Goal: Task Accomplishment & Management: Manage account settings

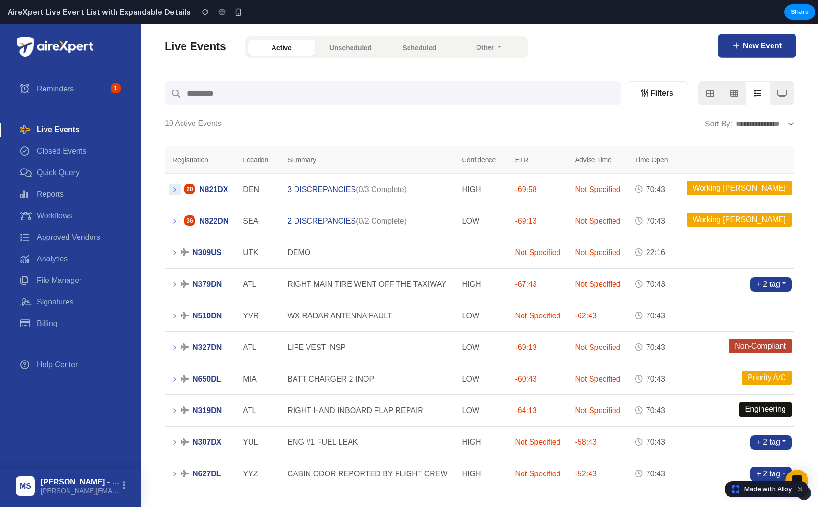
click at [174, 189] on icon at bounding box center [175, 190] width 8 height 8
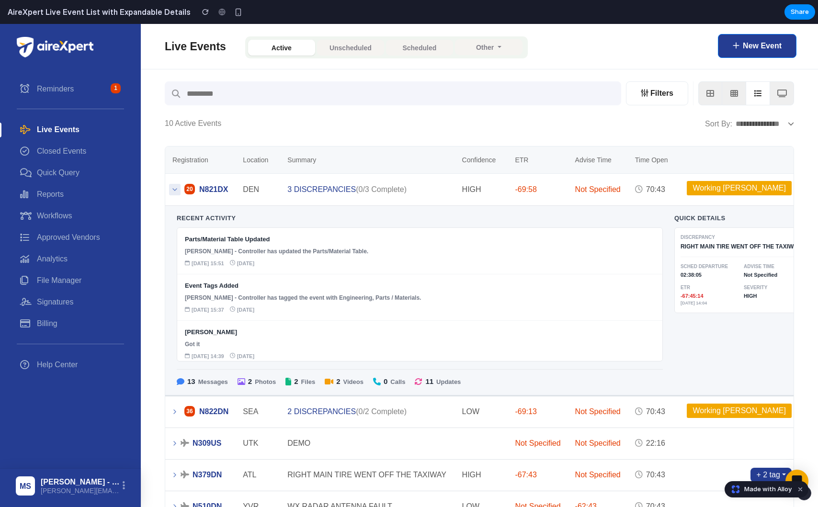
click at [172, 193] on icon at bounding box center [175, 190] width 8 height 8
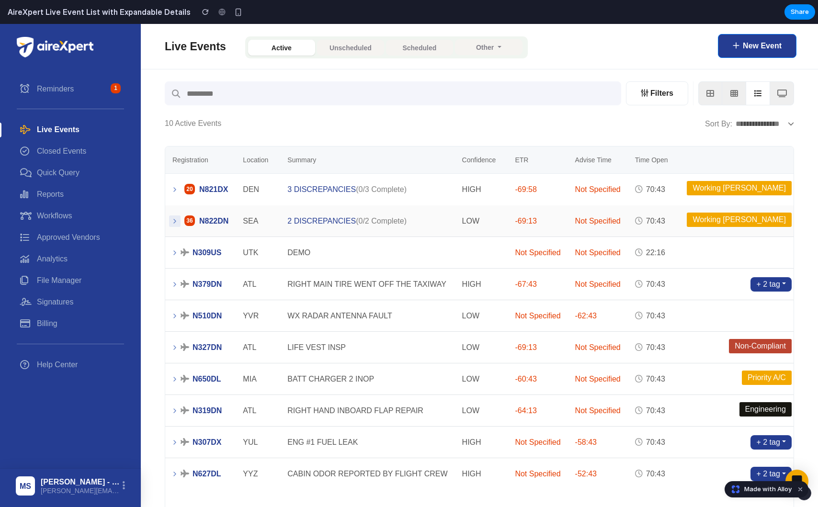
click at [176, 223] on icon at bounding box center [175, 222] width 8 height 8
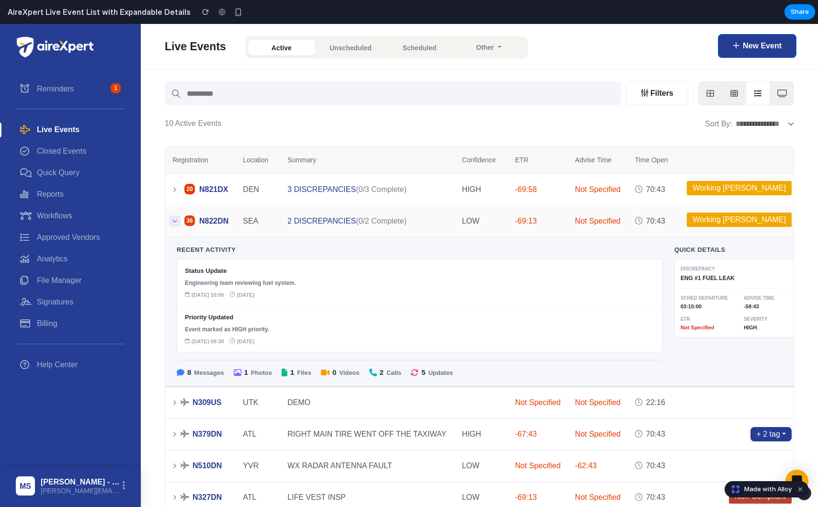
click at [174, 221] on icon at bounding box center [175, 221] width 4 height 2
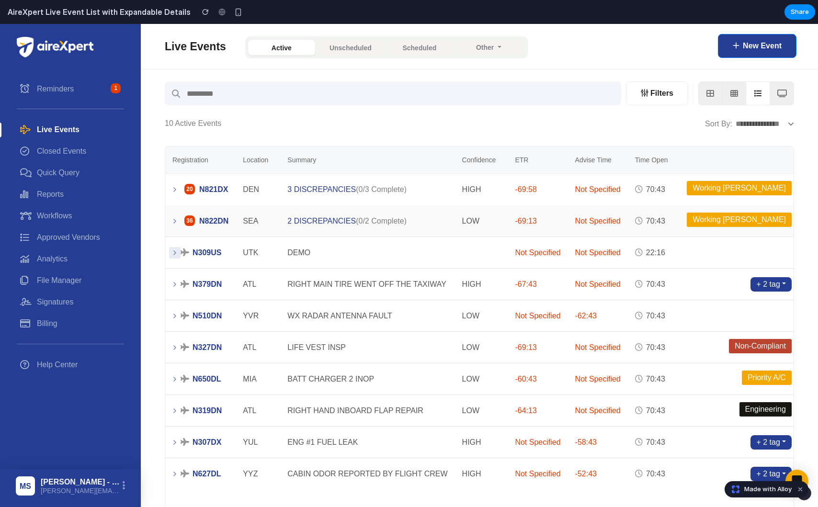
click at [173, 254] on icon at bounding box center [175, 253] width 8 height 8
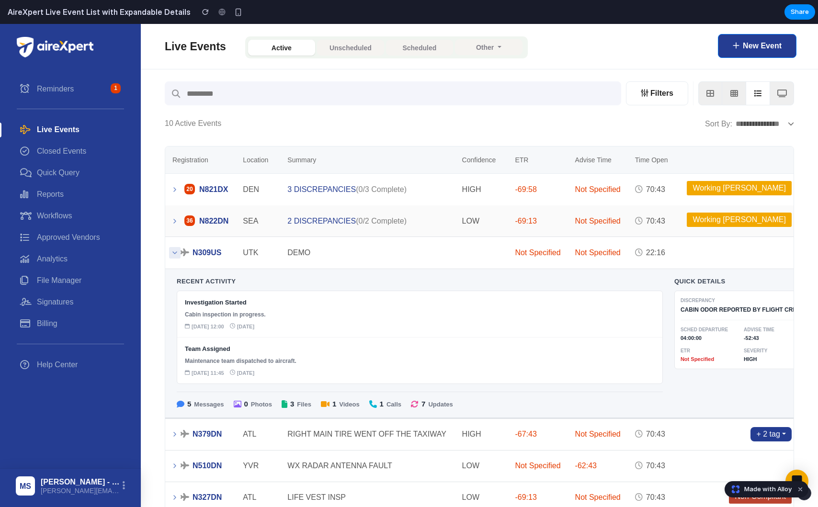
click at [175, 253] on icon at bounding box center [175, 253] width 8 height 8
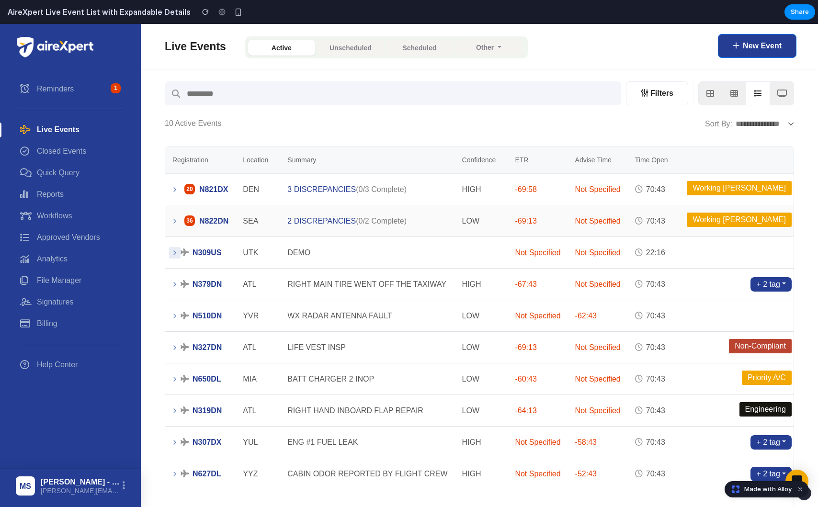
click at [175, 253] on icon at bounding box center [175, 253] width 8 height 8
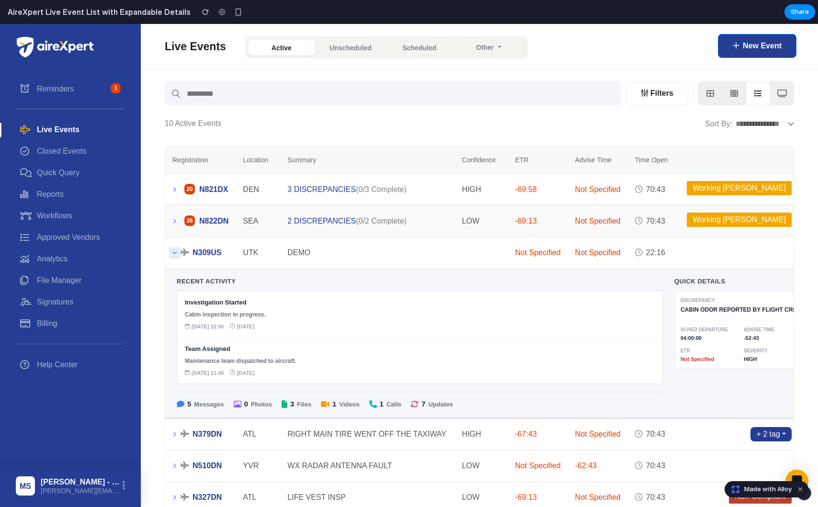
click at [175, 253] on icon at bounding box center [175, 253] width 8 height 8
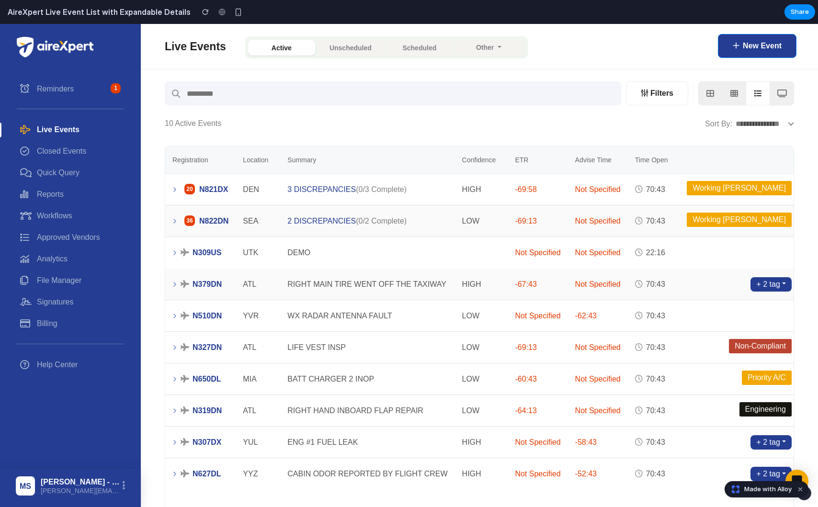
click at [172, 275] on link at bounding box center [200, 284] width 70 height 31
click at [172, 283] on icon at bounding box center [175, 285] width 8 height 8
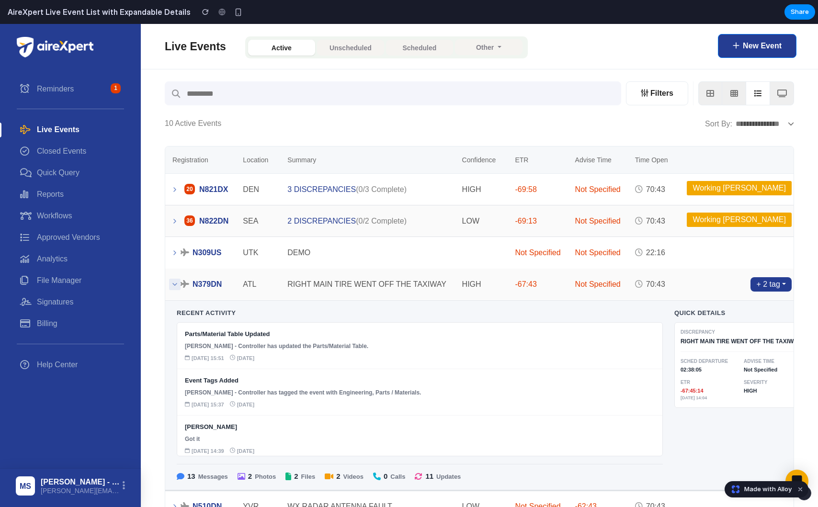
click at [177, 284] on icon at bounding box center [175, 285] width 8 height 8
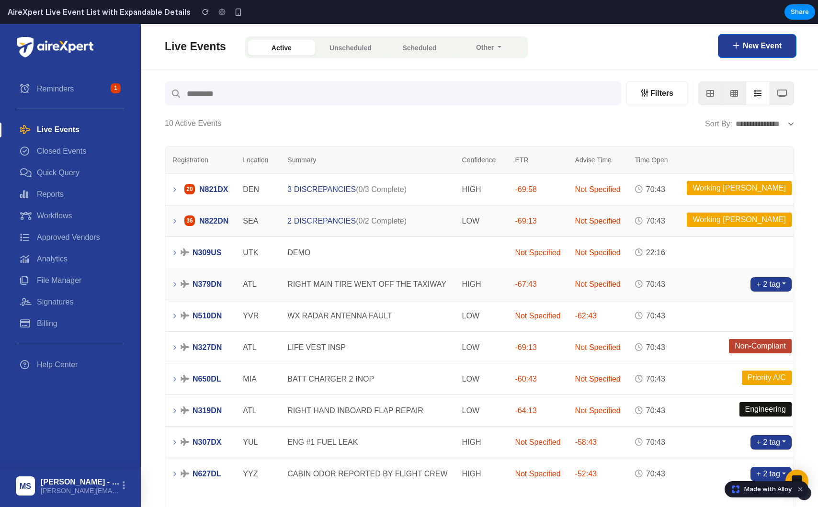
click at [173, 193] on icon at bounding box center [175, 190] width 8 height 8
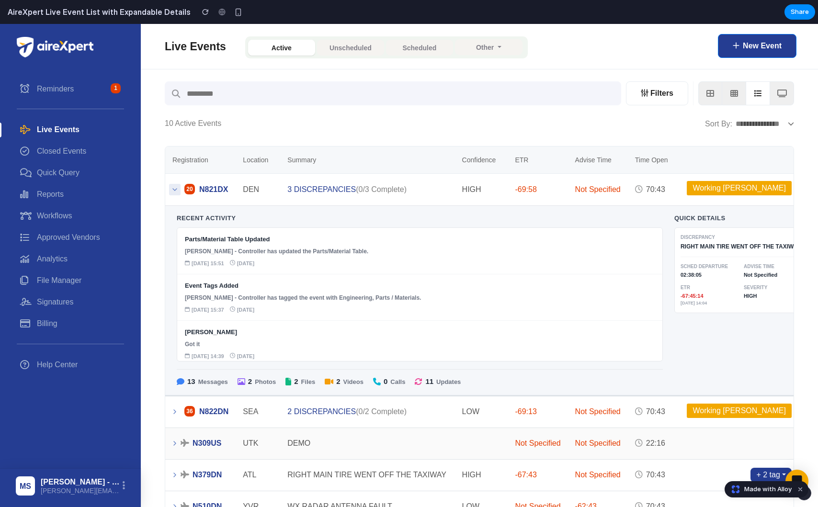
click at [174, 189] on icon at bounding box center [175, 190] width 8 height 8
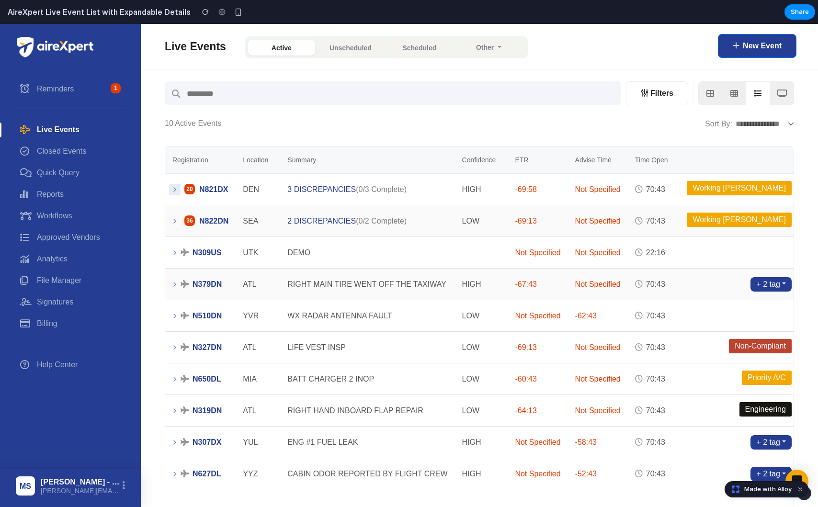
click at [175, 192] on icon at bounding box center [175, 190] width 8 height 8
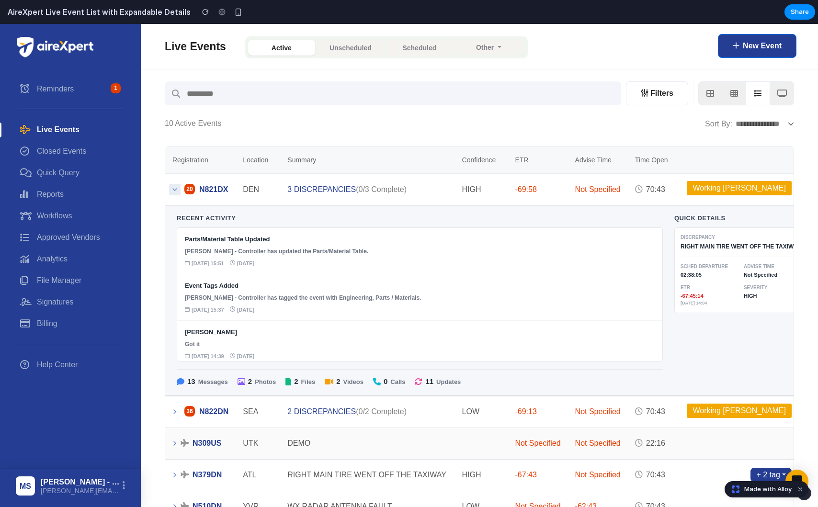
click at [175, 192] on icon at bounding box center [175, 190] width 8 height 8
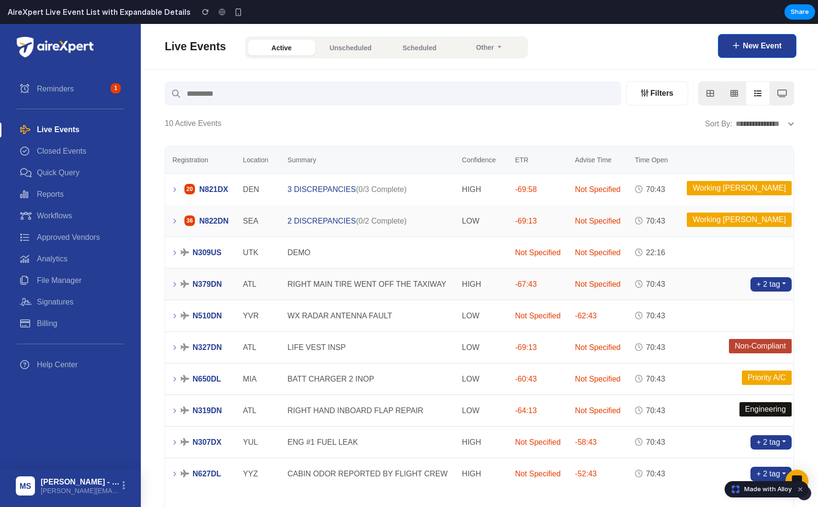
click at [149, 213] on div "**********" at bounding box center [480, 376] width 678 height 704
click at [175, 189] on icon at bounding box center [175, 190] width 2 height 4
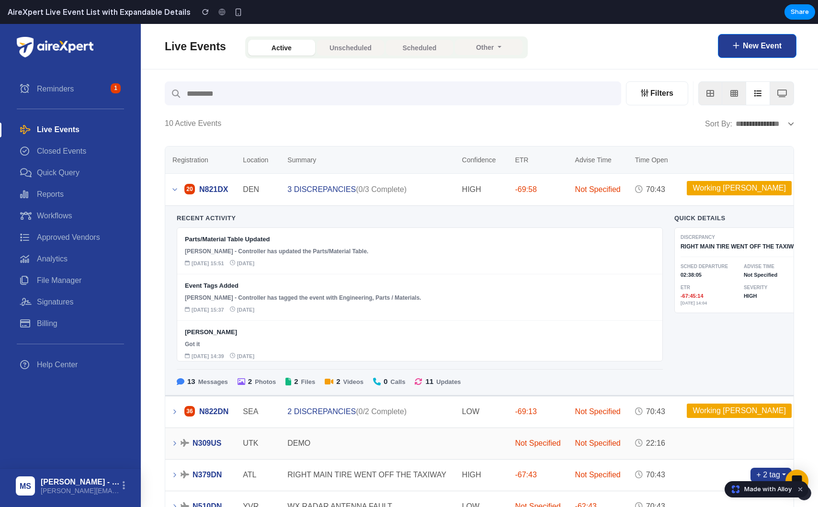
click at [175, 190] on icon at bounding box center [175, 190] width 4 height 2
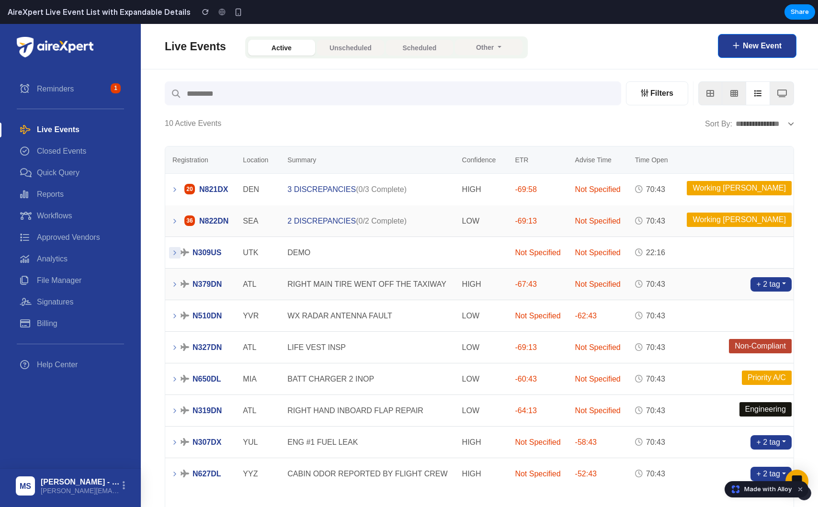
click at [174, 249] on icon at bounding box center [175, 253] width 8 height 8
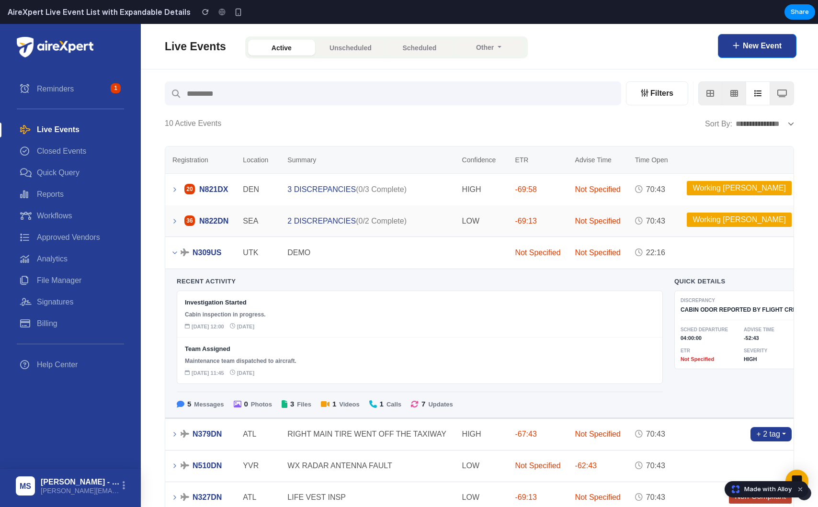
click at [174, 262] on link at bounding box center [200, 253] width 70 height 32
click at [174, 259] on link at bounding box center [200, 253] width 70 height 32
click at [174, 254] on icon at bounding box center [175, 253] width 8 height 8
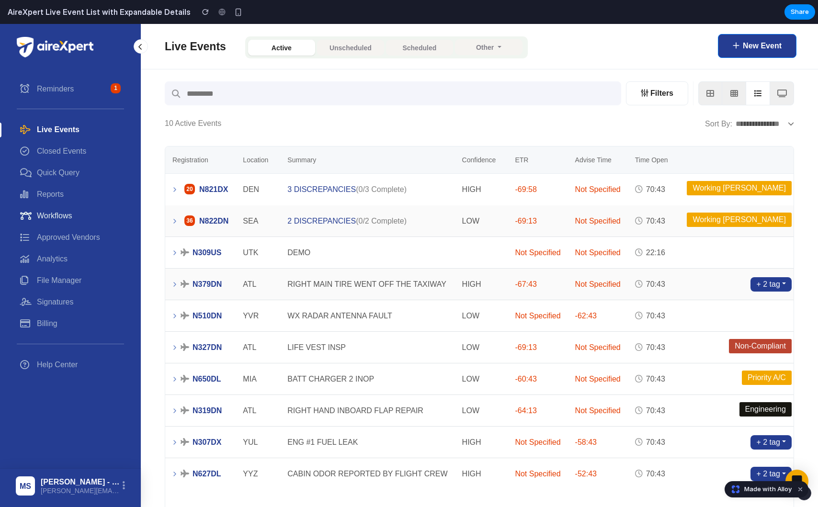
click at [70, 223] on link "Workflows" at bounding box center [70, 216] width 107 height 22
click at [66, 219] on link "Workflows" at bounding box center [70, 216] width 107 height 22
click at [193, 251] on link at bounding box center [200, 252] width 70 height 31
click at [172, 256] on icon at bounding box center [175, 253] width 8 height 8
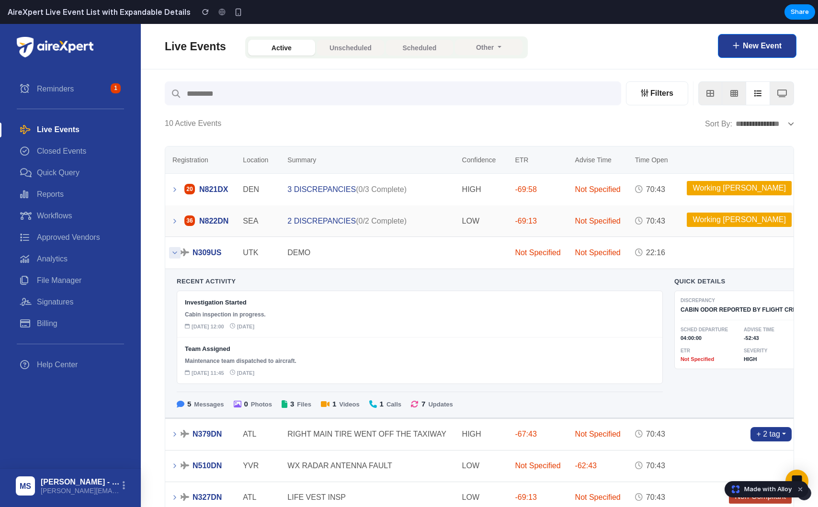
click at [178, 253] on icon at bounding box center [175, 253] width 8 height 8
